Goal: Task Accomplishment & Management: Complete application form

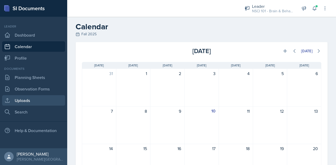
click at [21, 104] on link "Uploads" at bounding box center [33, 100] width 63 height 10
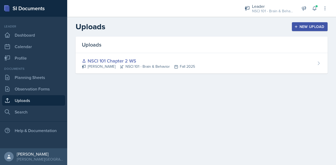
click at [298, 26] on div "New Upload" at bounding box center [309, 27] width 29 height 4
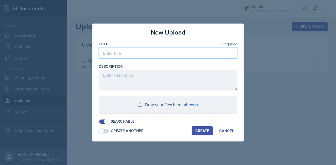
click at [157, 50] on input at bounding box center [168, 53] width 138 height 11
click at [123, 52] on input "Kahoot for Chapter 3" at bounding box center [168, 53] width 138 height 11
type input "Kahoot for NSCI 101 Chapter 3"
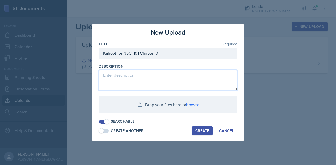
click at [135, 85] on textarea at bounding box center [168, 80] width 138 height 20
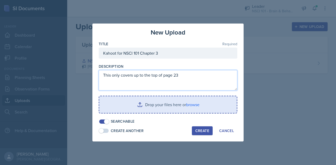
type textarea "This only covers up to the top of page 23"
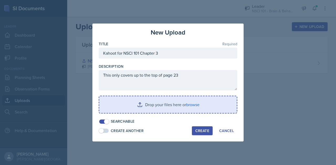
click at [165, 106] on input "file" at bounding box center [167, 104] width 137 height 17
click at [170, 109] on input "file" at bounding box center [167, 104] width 137 height 17
click at [163, 104] on input "file" at bounding box center [167, 104] width 137 height 17
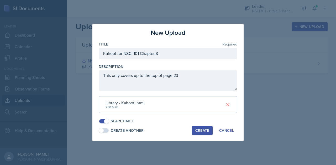
click at [198, 131] on div "Create" at bounding box center [202, 131] width 14 height 4
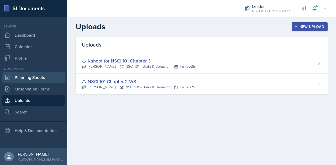
click at [28, 79] on link "Planning Sheets" at bounding box center [33, 77] width 63 height 10
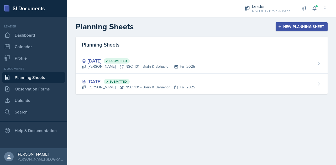
click at [297, 26] on div "New Planning Sheet" at bounding box center [301, 27] width 45 height 4
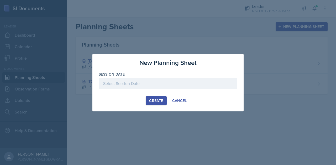
click at [137, 84] on div at bounding box center [168, 83] width 138 height 11
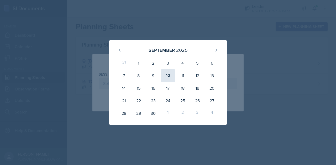
click at [169, 78] on div "10" at bounding box center [167, 75] width 15 height 13
type input "[DATE]"
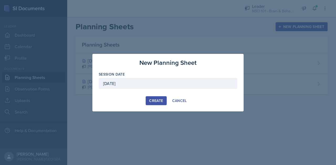
click at [154, 99] on div "Create" at bounding box center [156, 101] width 14 height 4
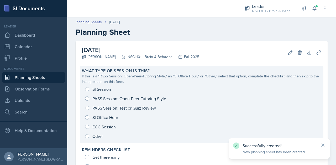
click at [103, 89] on div "SI Session PASS Session: Open-Peer-Tutoring Style PASS Session: Test or Quiz Re…" at bounding box center [201, 113] width 239 height 57
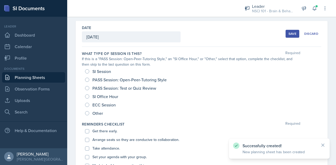
scroll to position [20, 0]
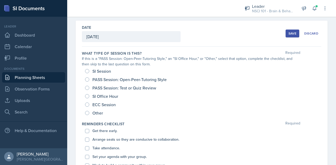
click at [100, 72] on span "SI Session" at bounding box center [101, 71] width 19 height 5
click at [89, 72] on input "SI Session" at bounding box center [87, 71] width 4 height 4
radio input "true"
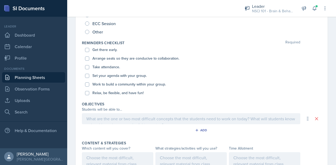
scroll to position [103, 0]
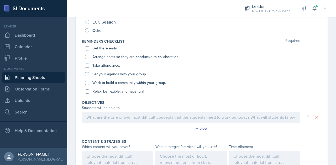
click at [104, 48] on label "Get there early." at bounding box center [104, 49] width 25 height 6
click at [89, 48] on input "Get there early." at bounding box center [87, 48] width 4 height 4
checkbox input "true"
click at [105, 56] on label "Arrange seats so they are conducive to collaboration." at bounding box center [135, 57] width 87 height 6
click at [89, 56] on input "Arrange seats so they are conducive to collaboration." at bounding box center [87, 57] width 4 height 4
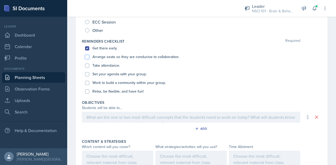
checkbox input "true"
click at [105, 62] on div "Take attendance." at bounding box center [201, 65] width 233 height 9
click at [105, 66] on label "Take attendance." at bounding box center [106, 66] width 28 height 6
click at [89, 66] on input "Take attendance." at bounding box center [87, 66] width 4 height 4
checkbox input "true"
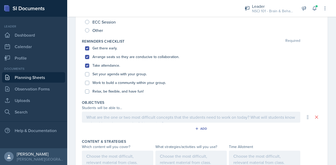
click at [105, 75] on label "Set your agenda with your group." at bounding box center [119, 75] width 54 height 6
click at [89, 75] on input "Set your agenda with your group." at bounding box center [87, 74] width 4 height 4
checkbox input "true"
click at [105, 82] on label "Work to build a community within your group." at bounding box center [128, 83] width 73 height 6
click at [89, 82] on input "Work to build a community within your group." at bounding box center [87, 83] width 4 height 4
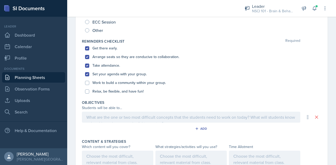
checkbox input "true"
click at [105, 90] on label "Relax, be flexible, and have fun!" at bounding box center [117, 92] width 51 height 6
click at [89, 90] on input "Relax, be flexible, and have fun!" at bounding box center [87, 92] width 4 height 4
checkbox input "true"
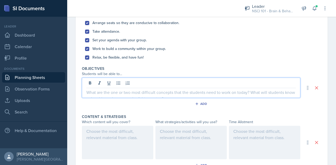
scroll to position [146, 0]
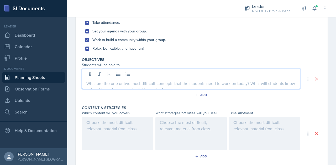
click at [160, 81] on p at bounding box center [190, 84] width 209 height 6
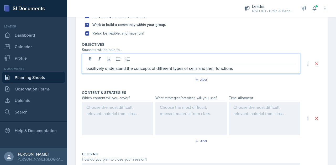
click at [126, 122] on div at bounding box center [117, 119] width 71 height 34
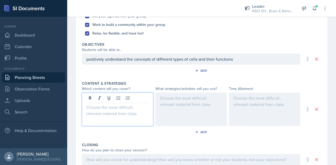
scroll to position [171, 0]
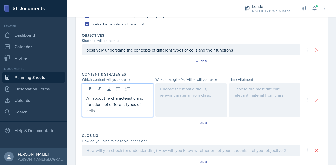
click at [186, 102] on div at bounding box center [190, 101] width 71 height 34
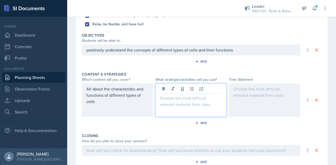
scroll to position [180, 0]
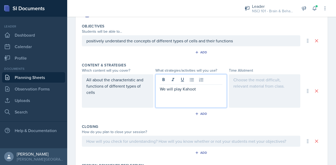
click at [256, 93] on div at bounding box center [264, 91] width 71 height 34
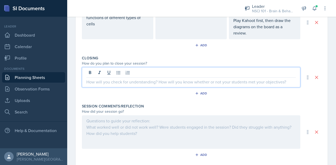
scroll to position [258, 0]
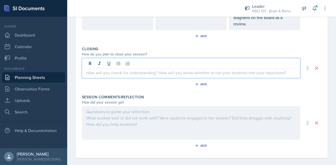
click at [160, 72] on p at bounding box center [190, 73] width 209 height 6
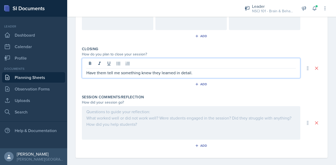
click at [165, 132] on div at bounding box center [191, 123] width 218 height 34
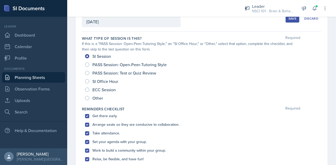
scroll to position [0, 0]
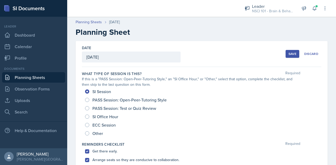
click at [287, 51] on button "Save" at bounding box center [292, 54] width 14 height 8
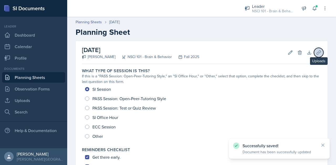
click at [317, 49] on button "Uploads" at bounding box center [318, 52] width 9 height 9
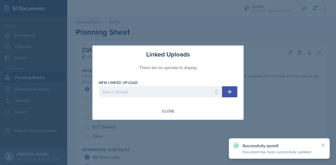
click at [231, 91] on icon "button" at bounding box center [229, 92] width 6 height 6
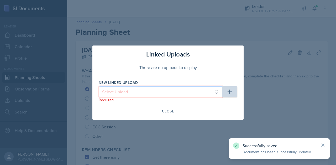
click at [142, 91] on select "Select Upload NSCI 101 Chapter 2 WS Kahoot for NSCI 101 Chapter 3" at bounding box center [160, 92] width 123 height 11
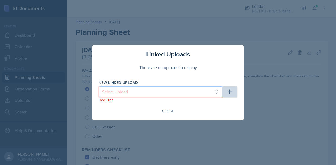
select select "68921b91-bdea-4d1d-be91-4bae9a8135a9"
click at [99, 87] on select "Select Upload NSCI 101 Chapter 2 WS Kahoot for NSCI 101 Chapter 3" at bounding box center [160, 92] width 123 height 11
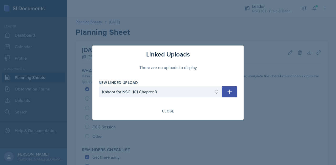
click at [228, 93] on icon "button" at bounding box center [229, 92] width 6 height 6
select select
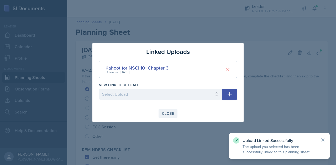
click at [168, 115] on div "Close" at bounding box center [168, 114] width 12 height 4
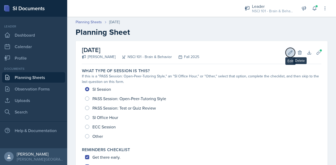
click at [288, 50] on icon at bounding box center [289, 52] width 5 height 5
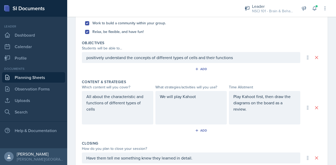
scroll to position [171, 0]
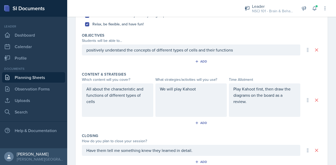
click at [201, 90] on p "We will play Kahoot" at bounding box center [191, 89] width 62 height 6
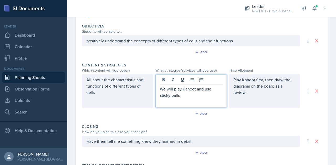
click at [255, 95] on p "Play Kahoot first, then draw the diagrams on the board as a review." at bounding box center [264, 86] width 62 height 19
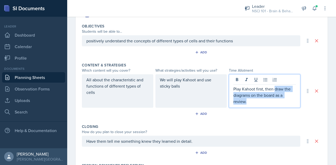
drag, startPoint x: 252, startPoint y: 101, endPoint x: 271, endPoint y: 90, distance: 22.5
click at [271, 90] on p "Play Kahoot first, then draw the diagrams on the board as a review." at bounding box center [264, 95] width 62 height 19
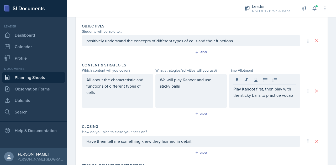
click at [168, 115] on div "Add" at bounding box center [201, 115] width 239 height 10
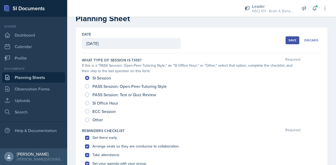
scroll to position [0, 0]
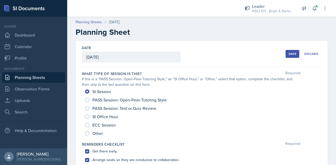
click at [292, 56] on div "Save" at bounding box center [292, 54] width 8 height 4
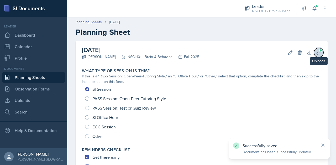
click at [316, 52] on icon at bounding box center [318, 52] width 5 height 5
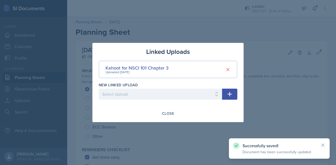
click at [197, 88] on div "New Linked Upload" at bounding box center [160, 85] width 123 height 5
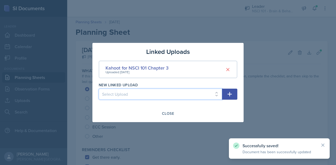
click at [188, 92] on select "Select Upload NSCI 101 Chapter 2 WS" at bounding box center [160, 94] width 123 height 11
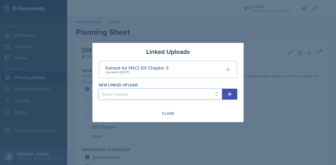
click at [213, 96] on select "Select Upload NSCI 101 Chapter 2 WS" at bounding box center [160, 94] width 123 height 11
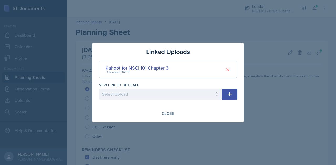
click at [272, 48] on div at bounding box center [168, 82] width 336 height 165
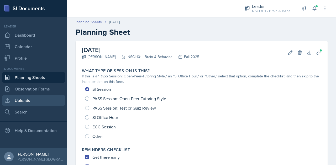
click at [24, 98] on link "Uploads" at bounding box center [33, 100] width 63 height 10
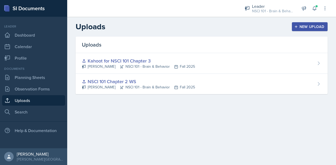
click at [302, 25] on div "New Upload" at bounding box center [309, 27] width 29 height 4
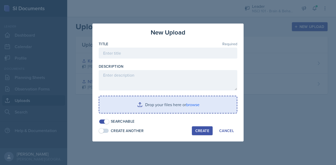
click at [157, 105] on input "file" at bounding box center [167, 104] width 137 height 17
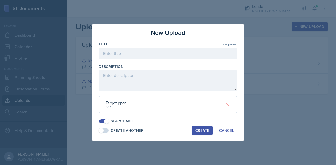
click at [201, 130] on div "Create" at bounding box center [202, 131] width 14 height 4
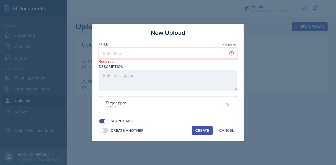
click at [157, 53] on input at bounding box center [168, 53] width 138 height 11
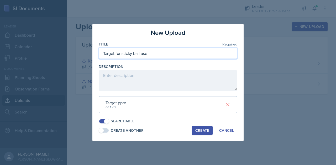
click at [101, 54] on input "Target for sticky ball use" at bounding box center [168, 53] width 138 height 11
click at [101, 54] on input "Chapter 3Target for sticky ball use" at bounding box center [168, 53] width 138 height 11
click at [139, 53] on input "NSCI 101 Chapter 3Target for sticky ball use" at bounding box center [168, 53] width 138 height 11
type input "NSCI 101 Chapter 3 target for sticky ball use"
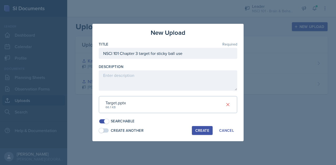
click at [202, 133] on div "Create" at bounding box center [202, 131] width 14 height 4
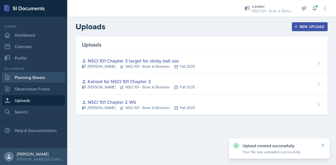
click at [22, 76] on link "Planning Sheets" at bounding box center [33, 77] width 63 height 10
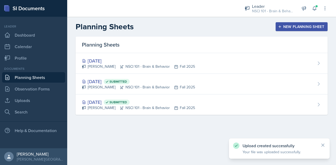
click at [310, 25] on div "New Planning Sheet" at bounding box center [301, 27] width 45 height 4
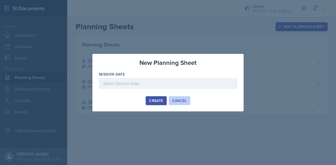
click at [179, 100] on div "Cancel" at bounding box center [179, 101] width 15 height 4
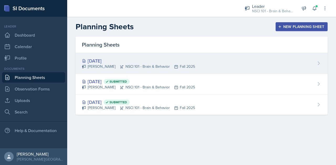
click at [121, 58] on div "[DATE]" at bounding box center [138, 60] width 113 height 7
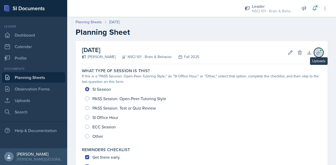
click at [319, 51] on span at bounding box center [320, 50] width 3 height 3
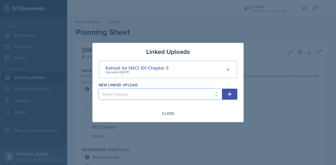
click at [199, 99] on select "Select Upload NSCI 101 Chapter 2 WS NSCI 101 Chapter 3 target for sticky ball u…" at bounding box center [160, 94] width 123 height 11
select select "19e15d1e-308f-4887-b1f8-c2be13f8f5d1"
click at [99, 89] on select "Select Upload NSCI 101 Chapter 2 WS NSCI 101 Chapter 3 target for sticky ball u…" at bounding box center [160, 94] width 123 height 11
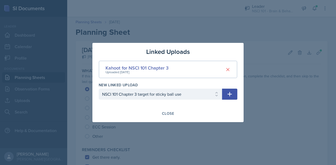
click at [231, 93] on icon "button" at bounding box center [229, 94] width 6 height 6
select select
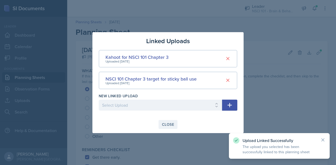
click at [173, 125] on div "Close" at bounding box center [168, 125] width 12 height 4
